Goal: Check status: Check status

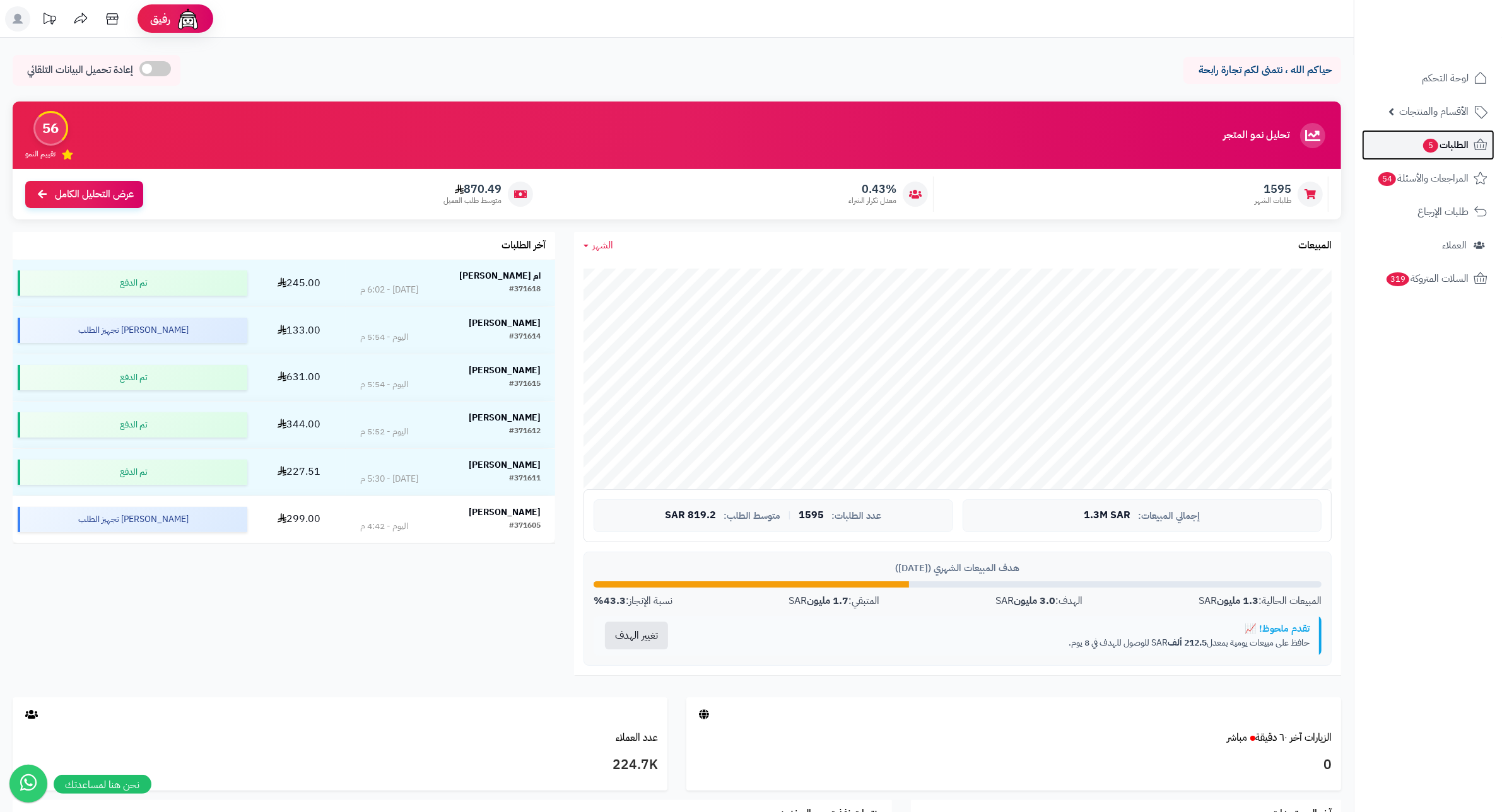
click at [1426, 140] on span "5" at bounding box center [1431, 146] width 15 height 14
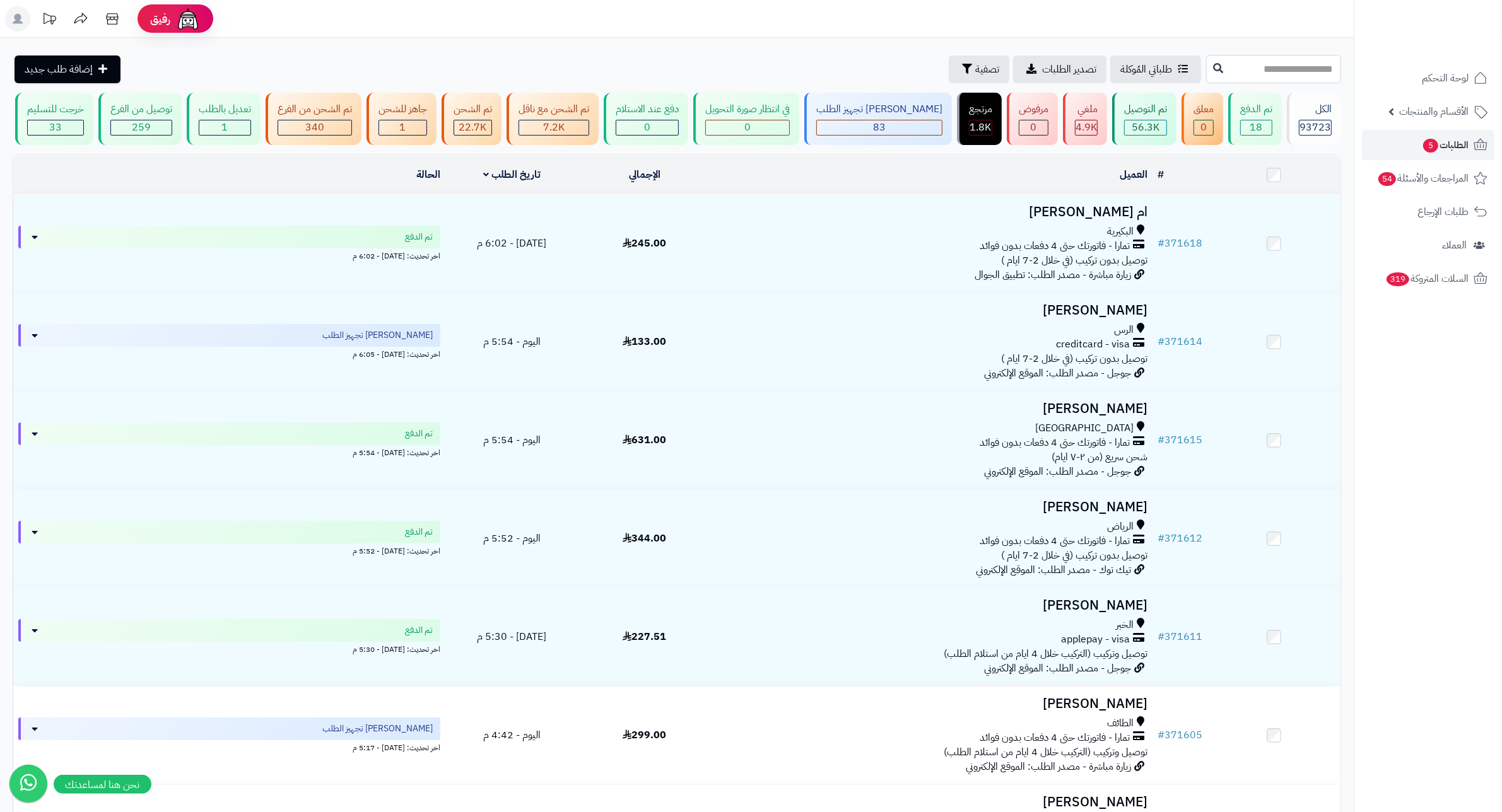
click at [1259, 68] on input "text" at bounding box center [1274, 68] width 135 height 28
type input "******"
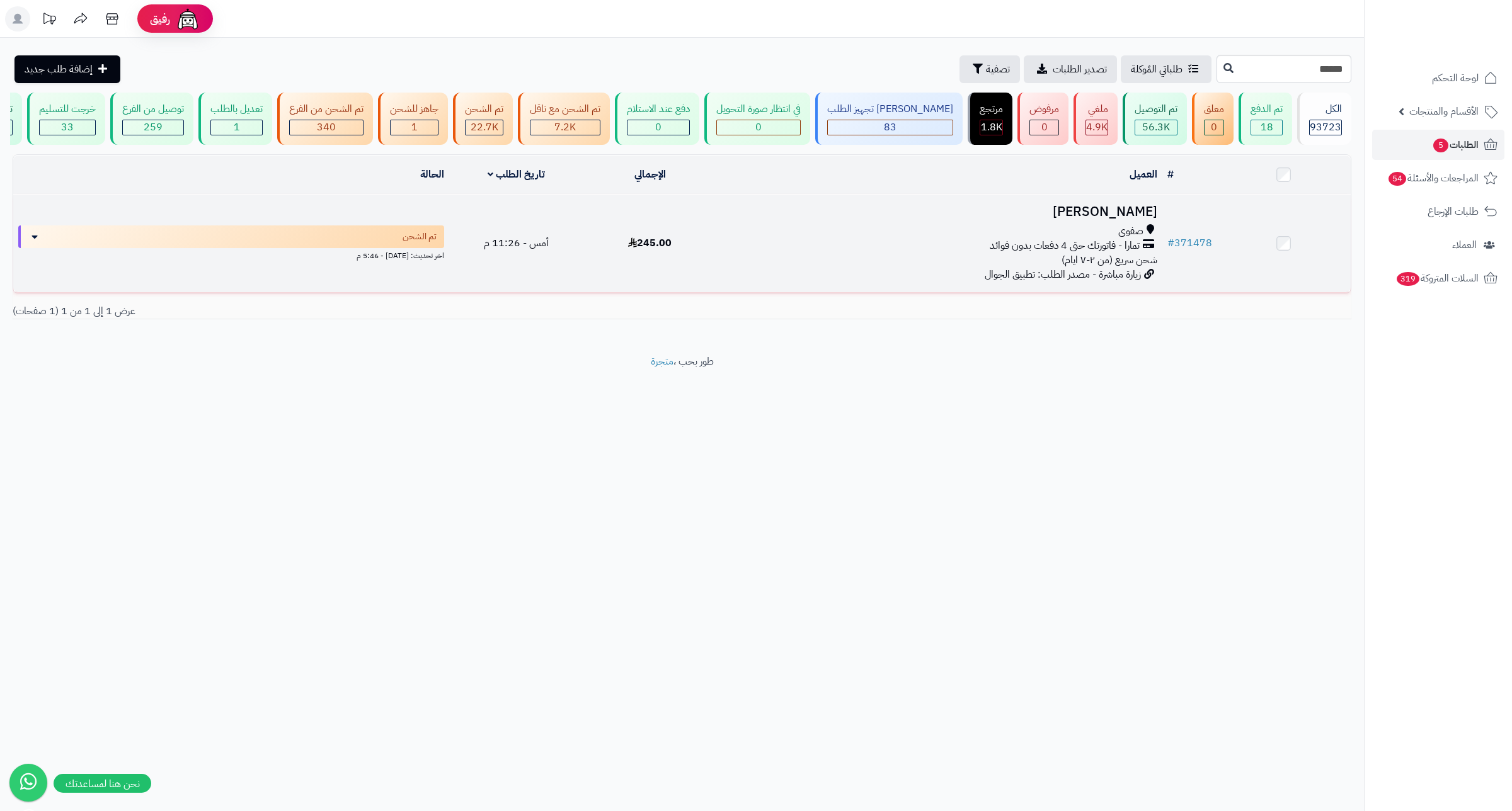
click at [1096, 219] on h3 "[PERSON_NAME]" at bounding box center [939, 212] width 436 height 15
